Goal: Transaction & Acquisition: Purchase product/service

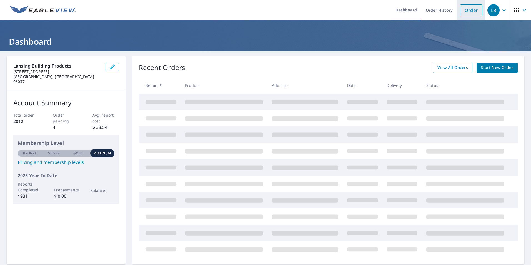
click at [462, 7] on link "Order" at bounding box center [471, 10] width 22 height 12
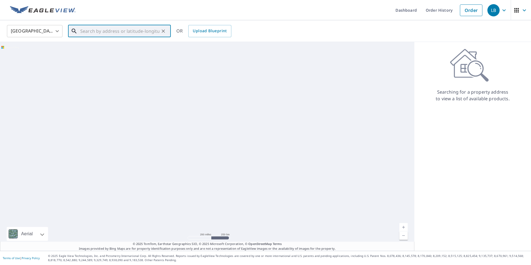
click at [106, 27] on input "text" at bounding box center [119, 31] width 79 height 16
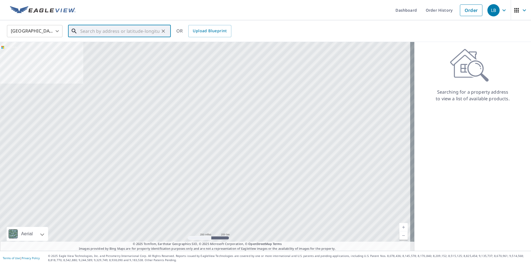
paste input "[STREET_ADDRESS]"
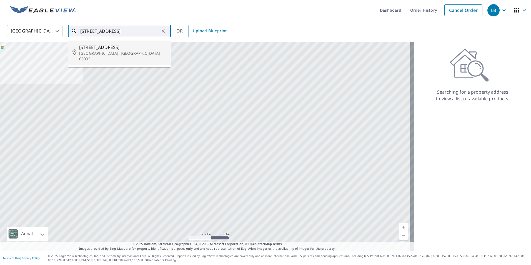
click at [113, 50] on span "[STREET_ADDRESS]" at bounding box center [122, 47] width 87 height 7
type input "[STREET_ADDRESS]"
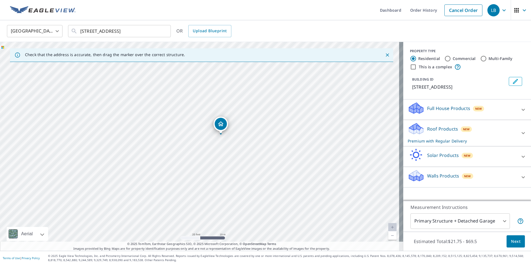
click at [442, 109] on p "Full House Products" at bounding box center [448, 108] width 43 height 7
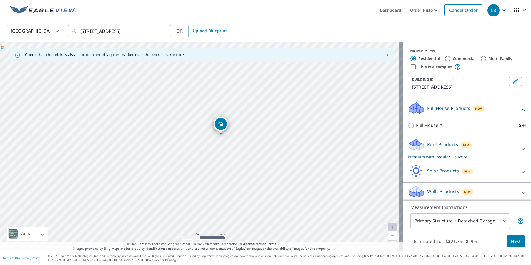
click at [425, 140] on div "Roof Products New Premium with Regular Delivery" at bounding box center [461, 149] width 109 height 22
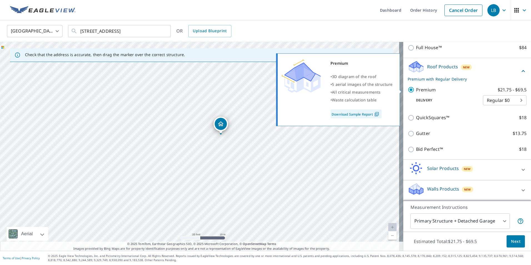
click at [416, 88] on p "Premium" at bounding box center [426, 89] width 20 height 7
click at [416, 88] on input "Premium $21.75 - $69.5" at bounding box center [411, 89] width 8 height 7
checkbox input "false"
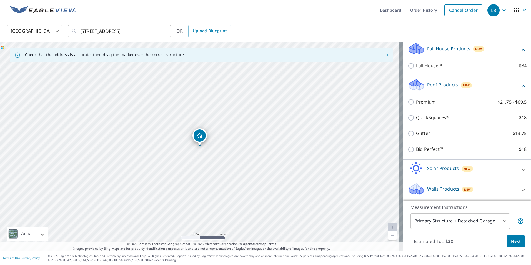
click at [443, 185] on div "Walls Products New" at bounding box center [461, 190] width 109 height 16
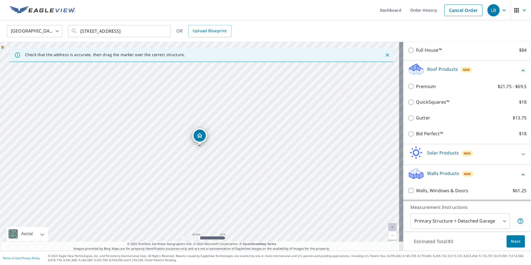
scroll to position [91, 0]
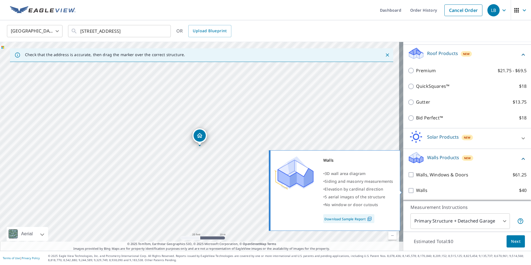
click at [408, 189] on input "Walls $40" at bounding box center [411, 190] width 8 height 7
checkbox input "true"
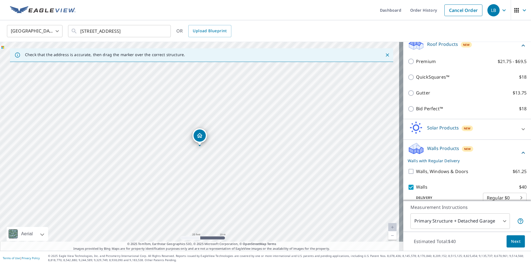
scroll to position [109, 0]
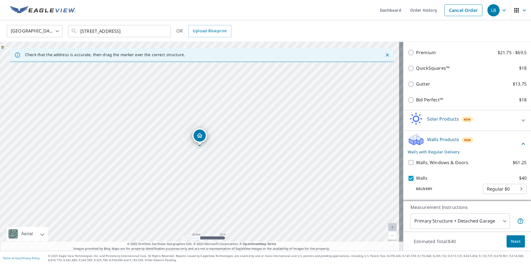
click at [513, 245] on button "Next" at bounding box center [515, 241] width 18 height 12
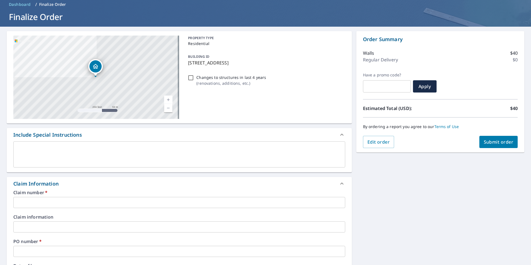
scroll to position [56, 0]
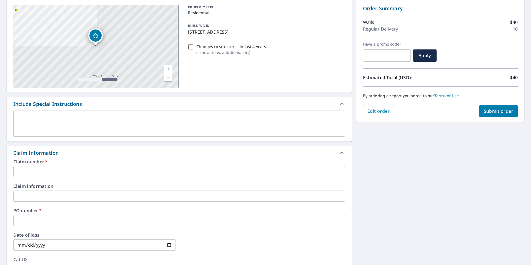
click at [55, 167] on input "text" at bounding box center [179, 171] width 332 height 11
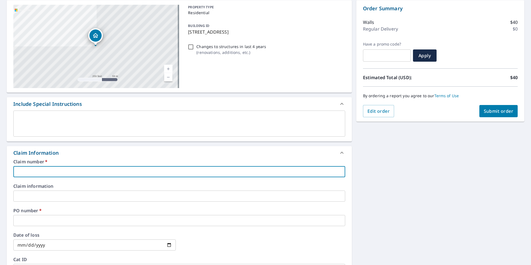
paste input "[PERSON_NAME] & SONS INC - BECT - 1019826"
drag, startPoint x: 82, startPoint y: 172, endPoint x: 123, endPoint y: 175, distance: 40.6
click at [123, 175] on input "[PERSON_NAME] & SONS INC - BECT - 1019826" at bounding box center [179, 171] width 332 height 11
click at [35, 171] on input "1019826J T [PERSON_NAME] & SONS INC - BECT -" at bounding box center [179, 171] width 332 height 11
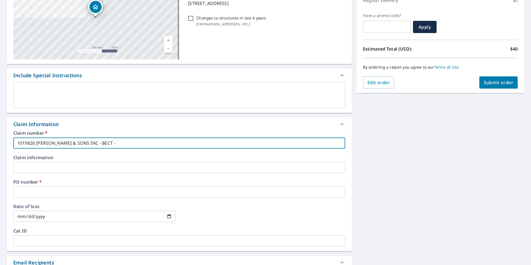
scroll to position [111, 0]
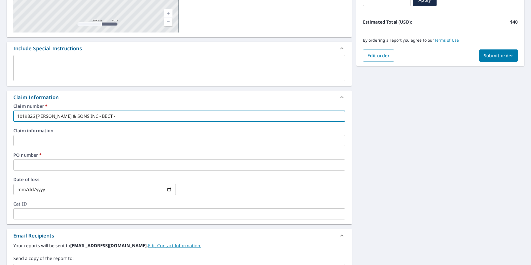
type input "1019826 [PERSON_NAME] & SONS INC - BECT -"
click at [62, 162] on input "text" at bounding box center [179, 164] width 332 height 11
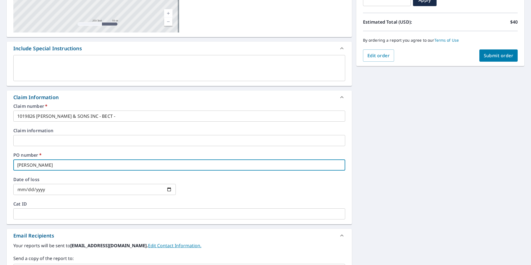
scroll to position [194, 0]
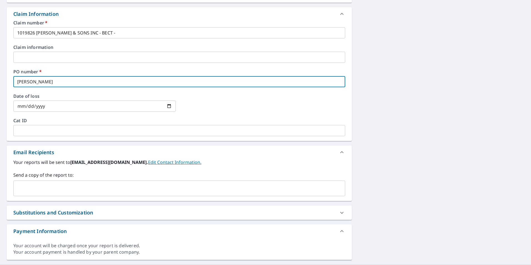
type input "[PERSON_NAME]"
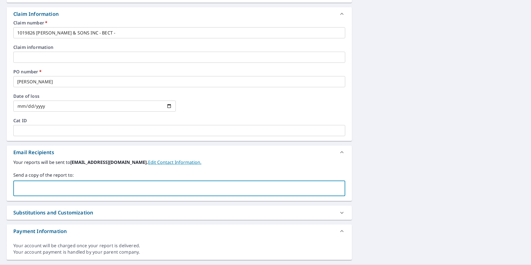
click at [42, 187] on input "text" at bounding box center [175, 188] width 318 height 11
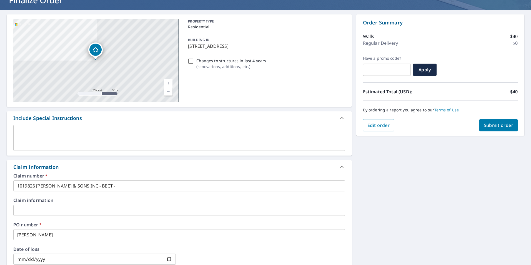
scroll to position [0, 0]
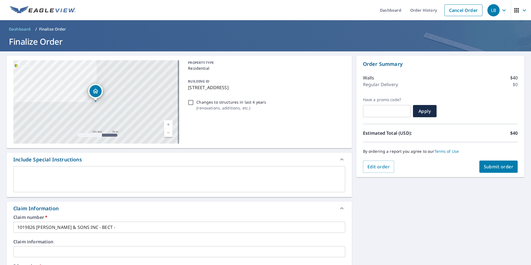
type input "[PERSON_NAME][EMAIL_ADDRESS][PERSON_NAME][DOMAIN_NAME]"
click at [501, 165] on span "Submit order" at bounding box center [498, 166] width 30 height 6
